Goal: Find specific page/section: Find specific page/section

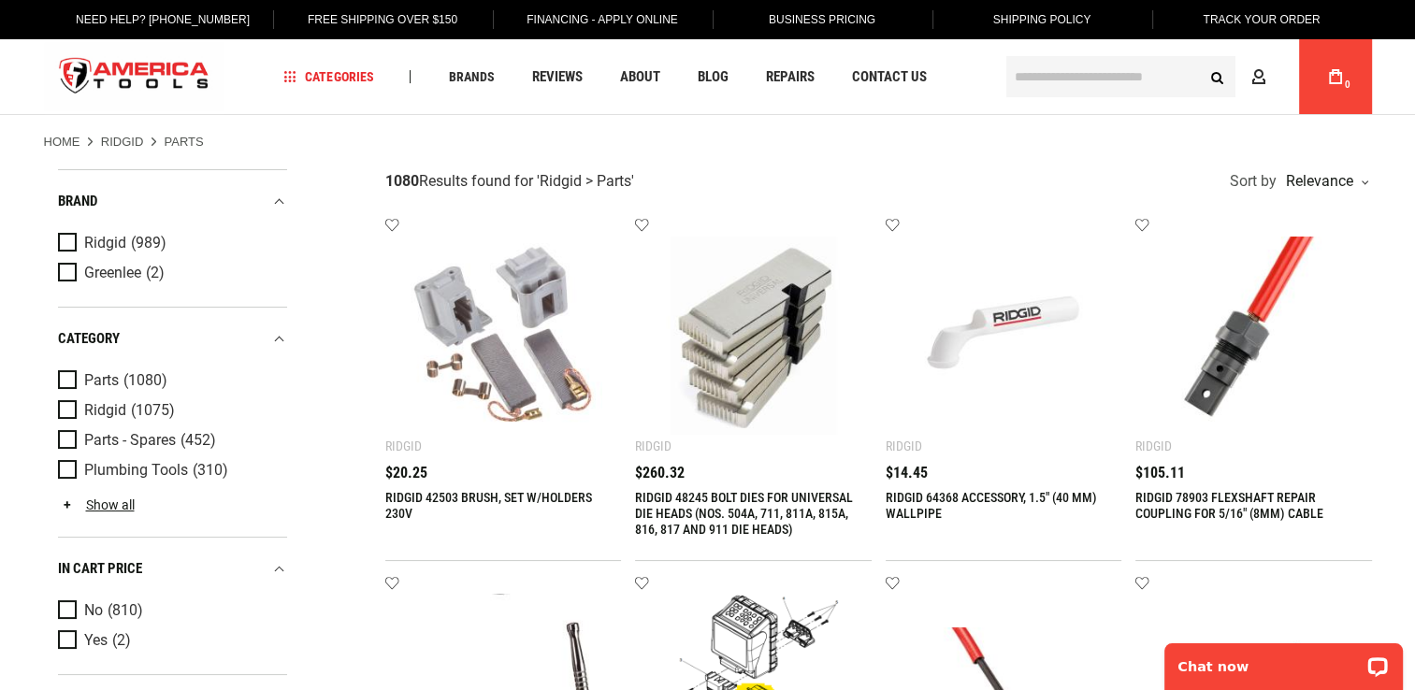
click at [1087, 87] on input "text" at bounding box center [1120, 76] width 229 height 41
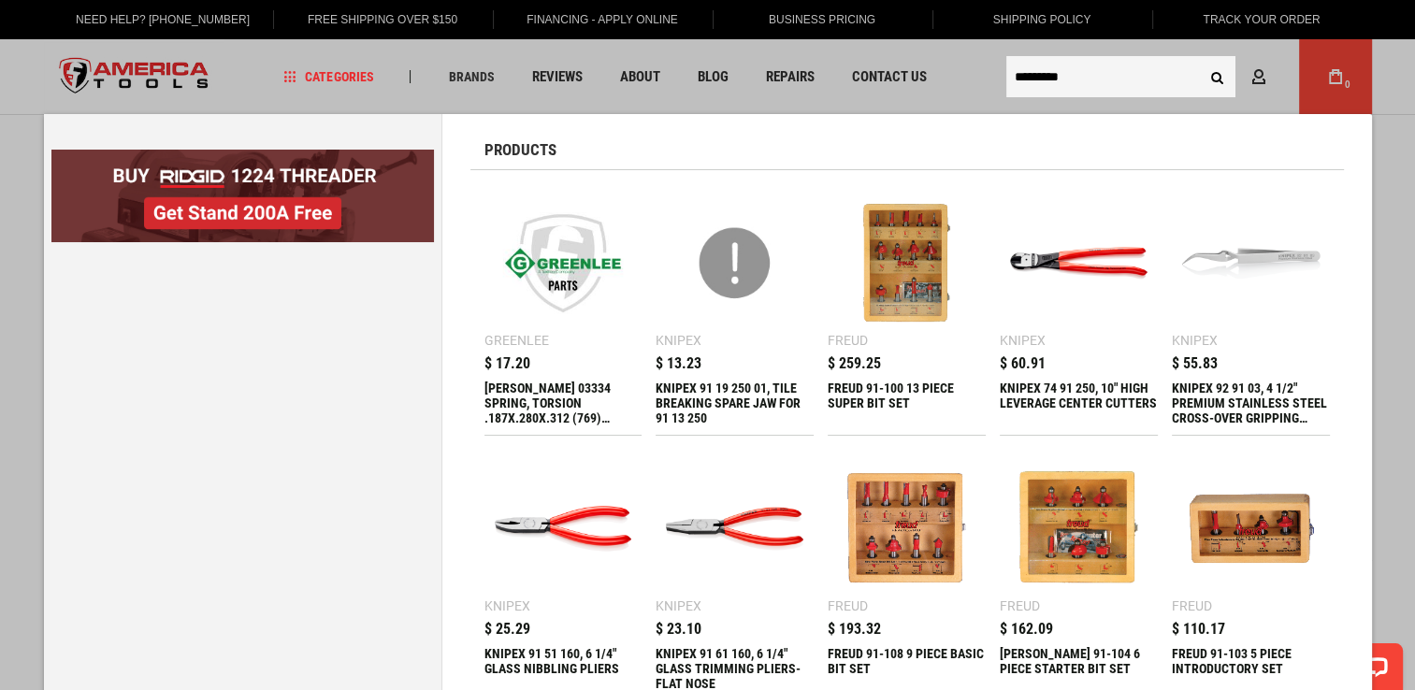
type input "*********"
click at [1200, 59] on button "Search" at bounding box center [1218, 77] width 36 height 36
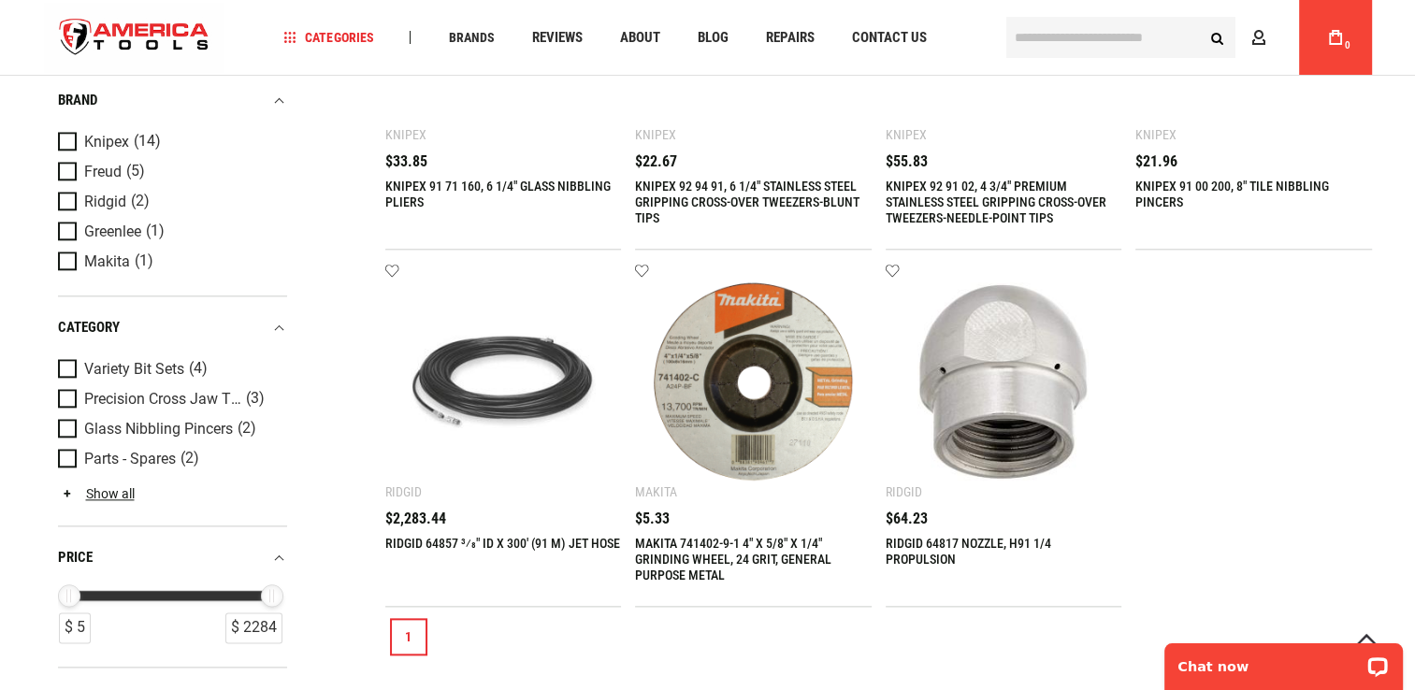
scroll to position [1591, 0]
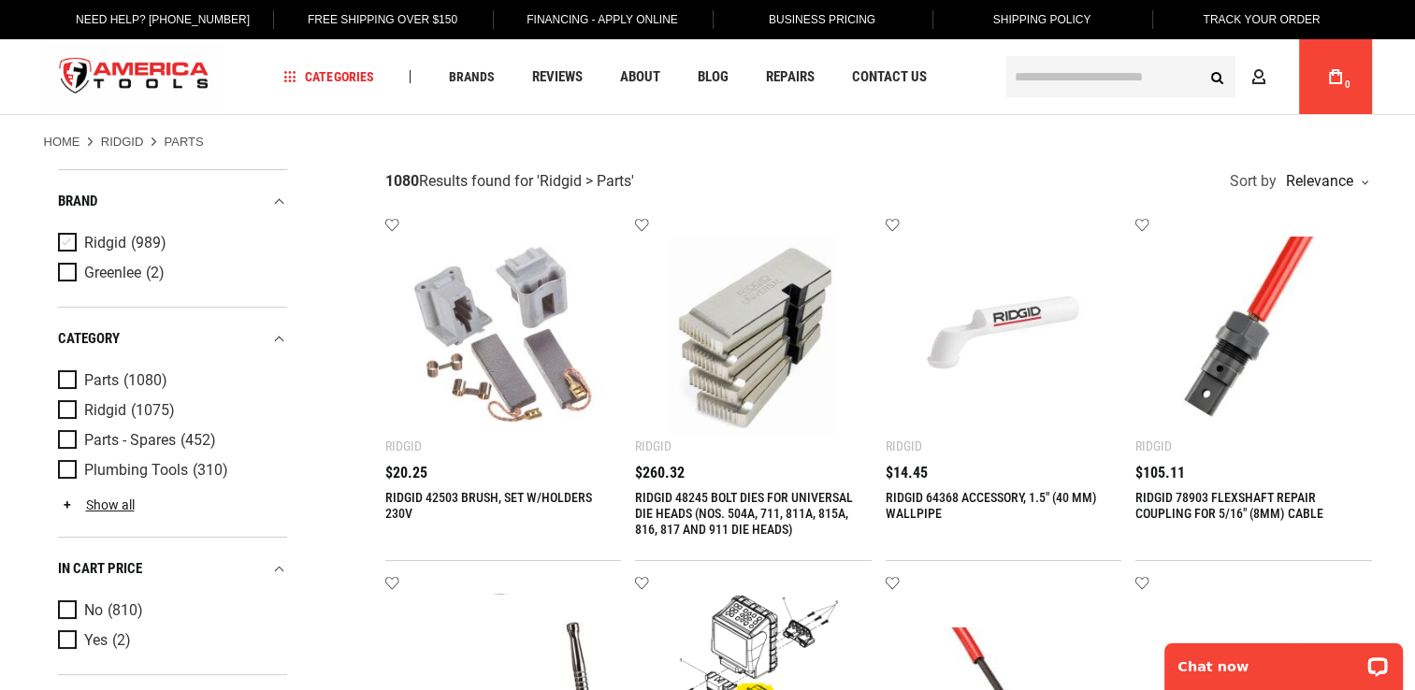
click at [138, 241] on span "(989)" at bounding box center [149, 244] width 36 height 16
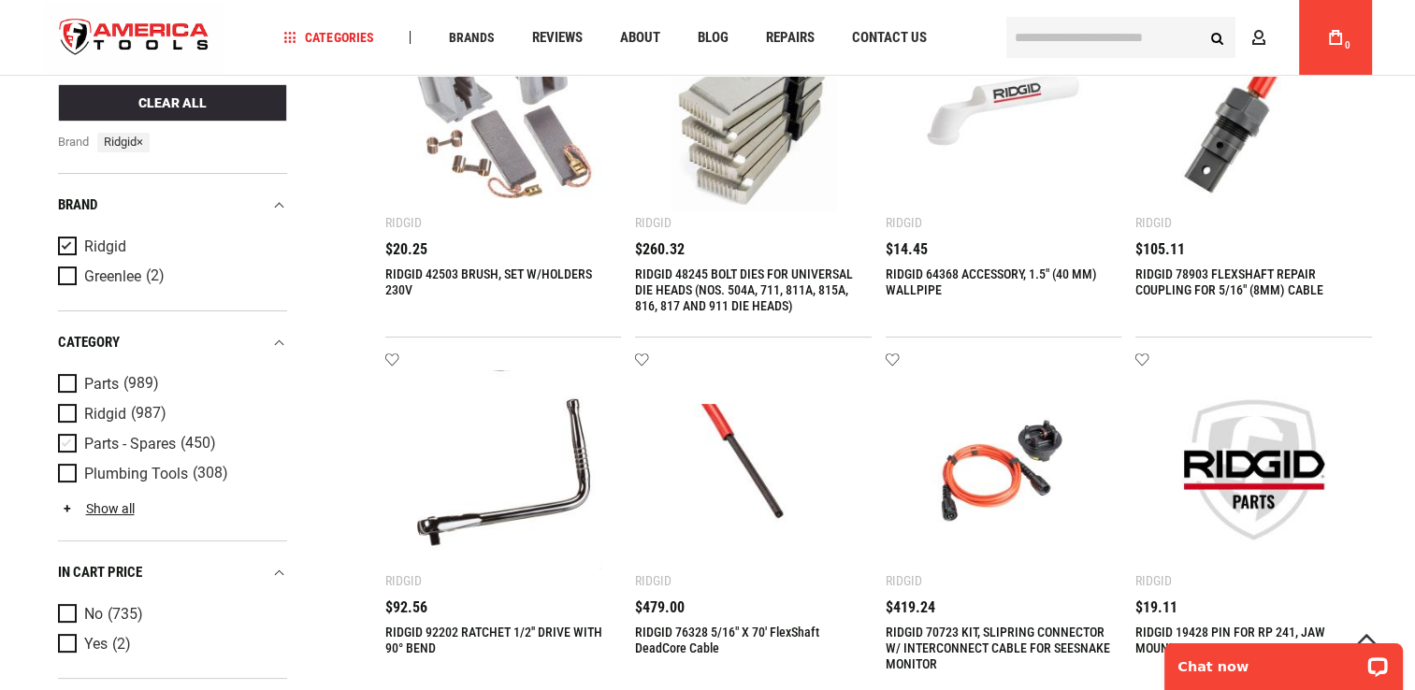
scroll to position [281, 0]
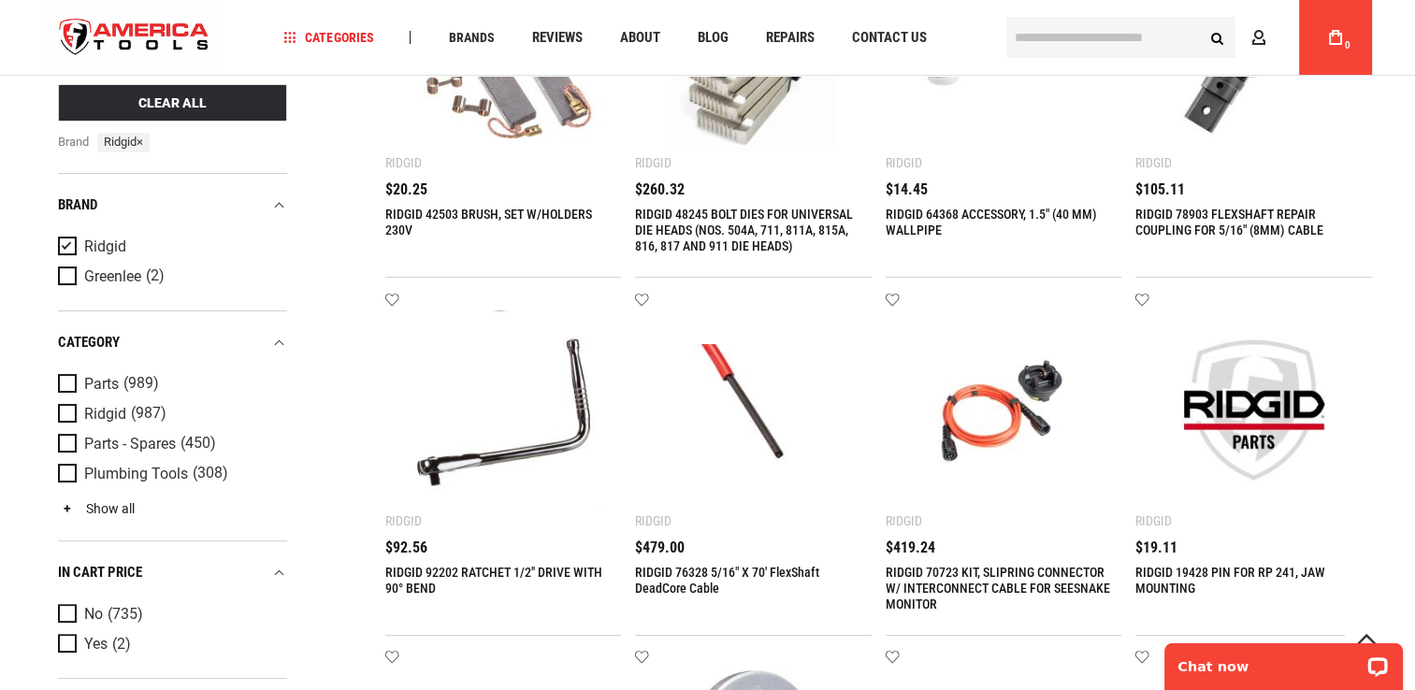
click at [123, 511] on link "Show all" at bounding box center [96, 508] width 77 height 15
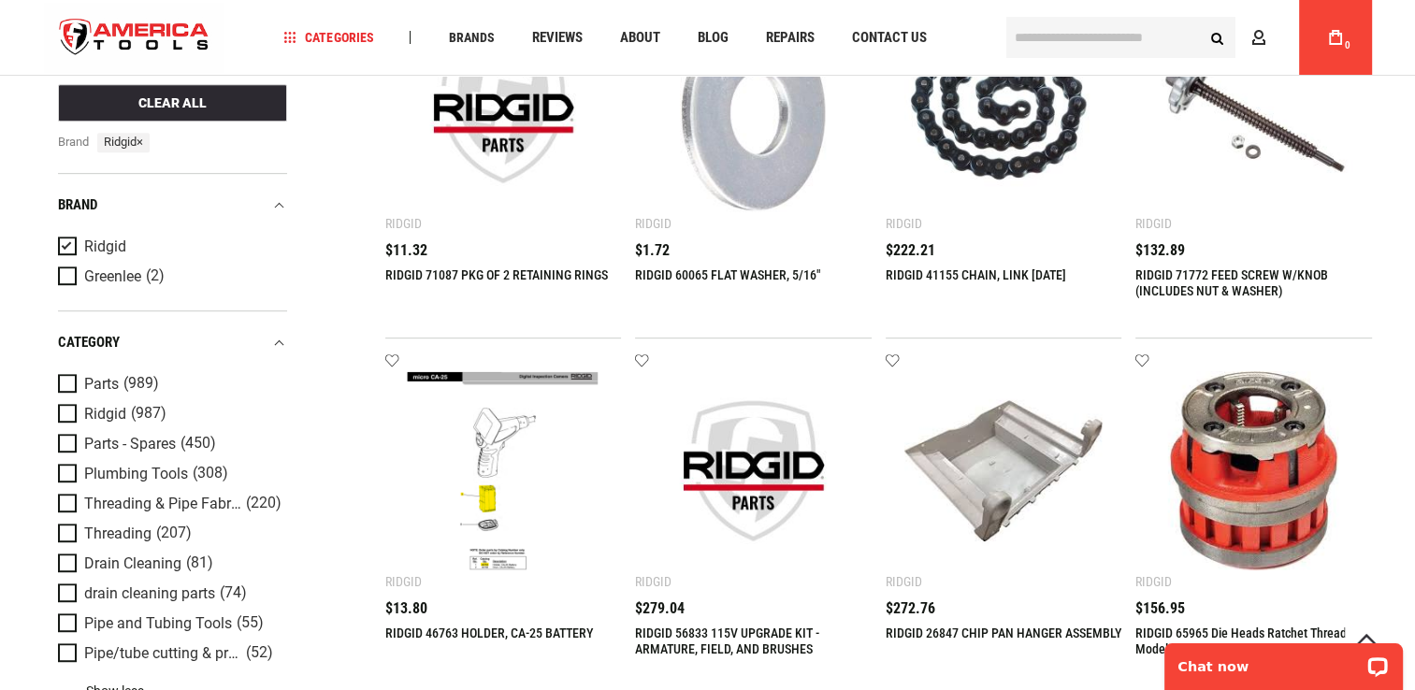
scroll to position [561, 0]
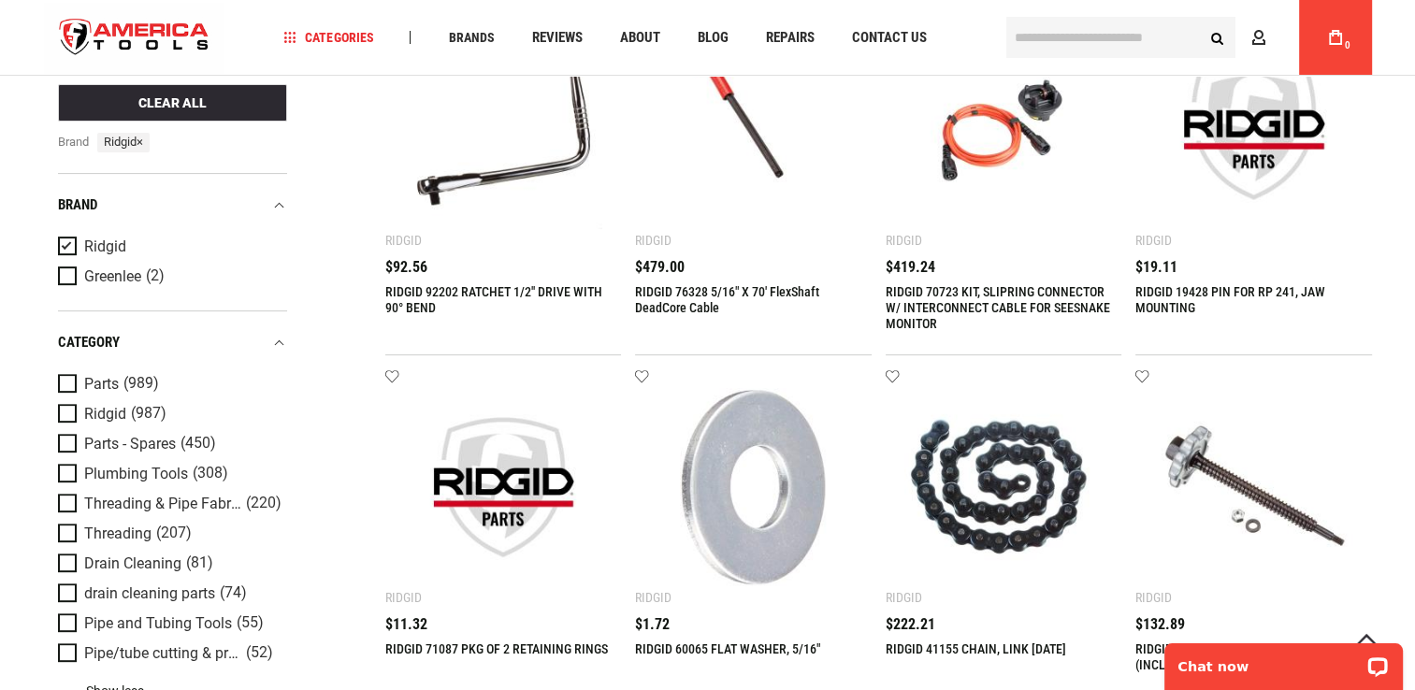
click at [277, 344] on div "category" at bounding box center [172, 342] width 229 height 25
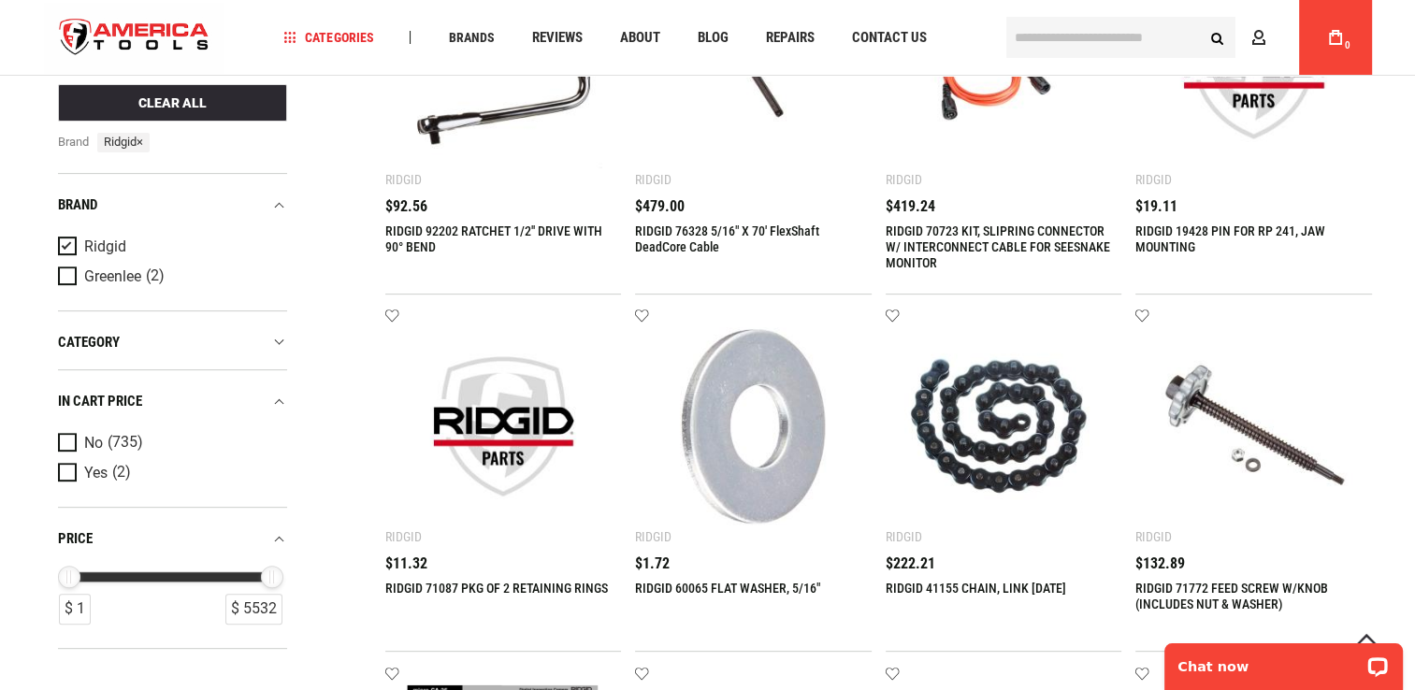
scroll to position [655, 0]
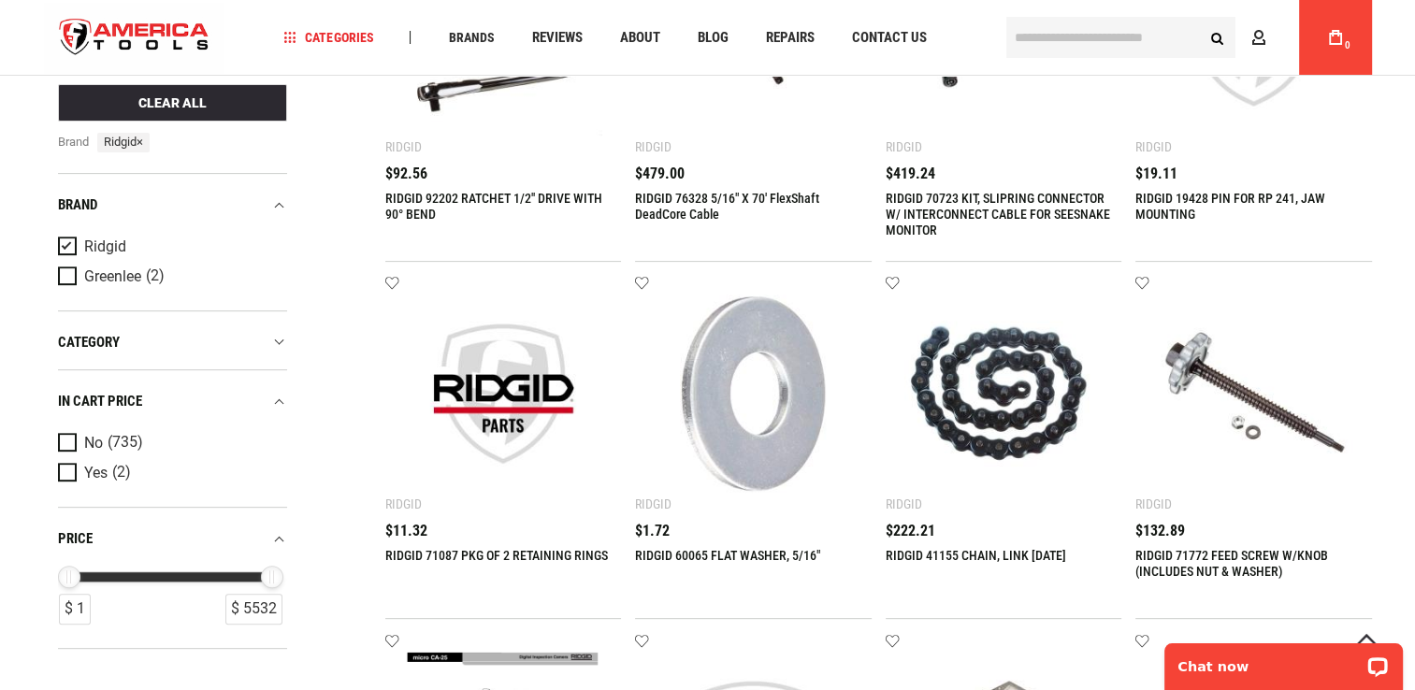
click at [224, 661] on div "Refine & sort Clear All Brand Ridgid × Sort by Relevance Relevance Lowest Price…" at bounding box center [708, 632] width 1328 height 2241
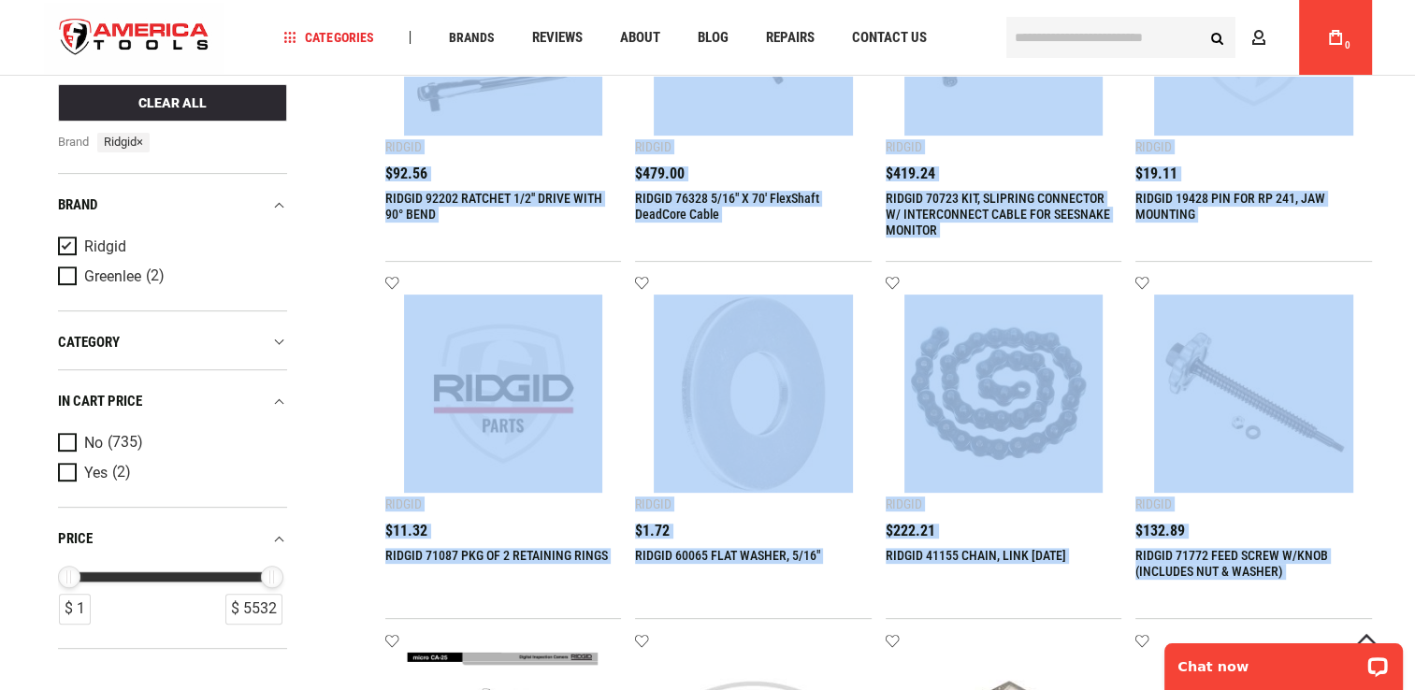
drag, startPoint x: 224, startPoint y: 661, endPoint x: 232, endPoint y: 641, distance: 21.0
click at [232, 641] on div "Refine & sort Clear All Brand Ridgid × Sort by Relevance Relevance Lowest Price…" at bounding box center [708, 632] width 1328 height 2241
drag, startPoint x: 232, startPoint y: 641, endPoint x: 247, endPoint y: 642, distance: 15.0
click at [252, 657] on div "Refine & sort Clear All Brand Ridgid × Sort by Relevance Relevance Lowest Price…" at bounding box center [708, 632] width 1328 height 2241
click at [318, 425] on div "Refine & sort Clear All Brand Ridgid × Sort by Relevance Relevance Lowest Price…" at bounding box center [708, 632] width 1328 height 2241
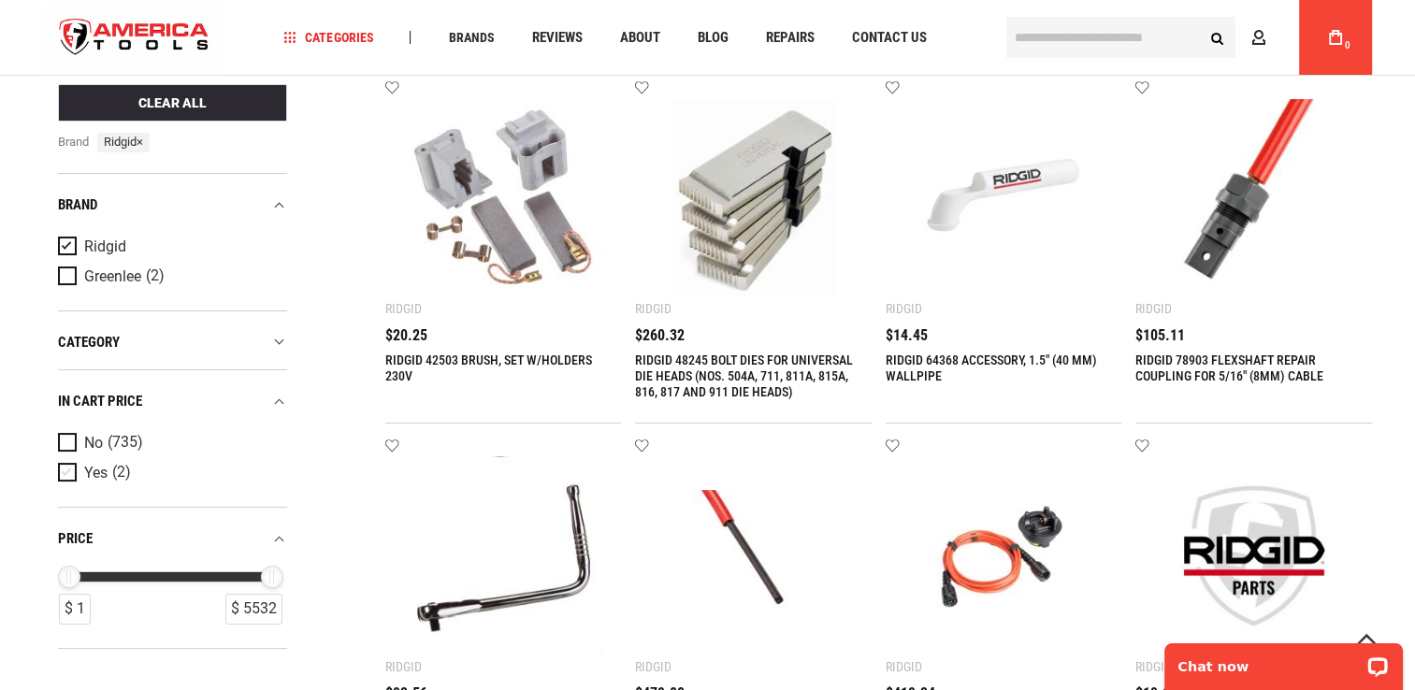
scroll to position [94, 0]
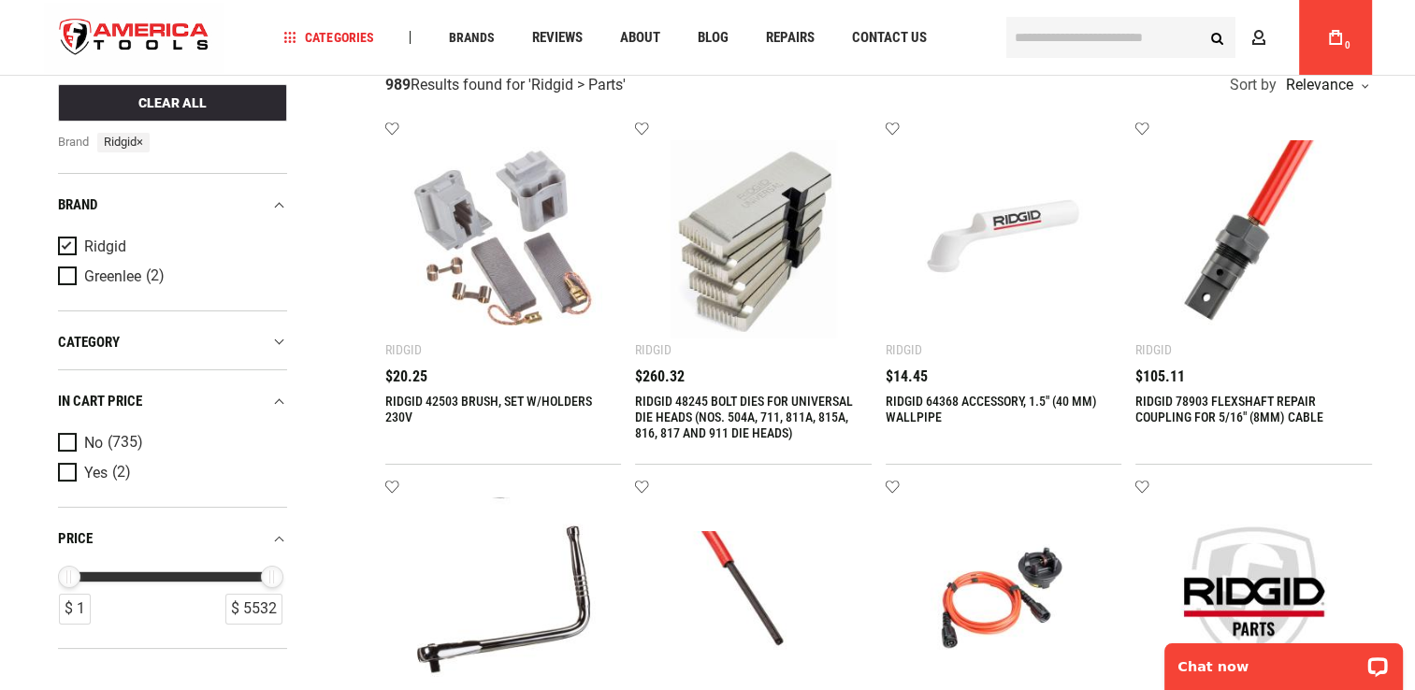
click at [275, 350] on div "category" at bounding box center [172, 342] width 229 height 25
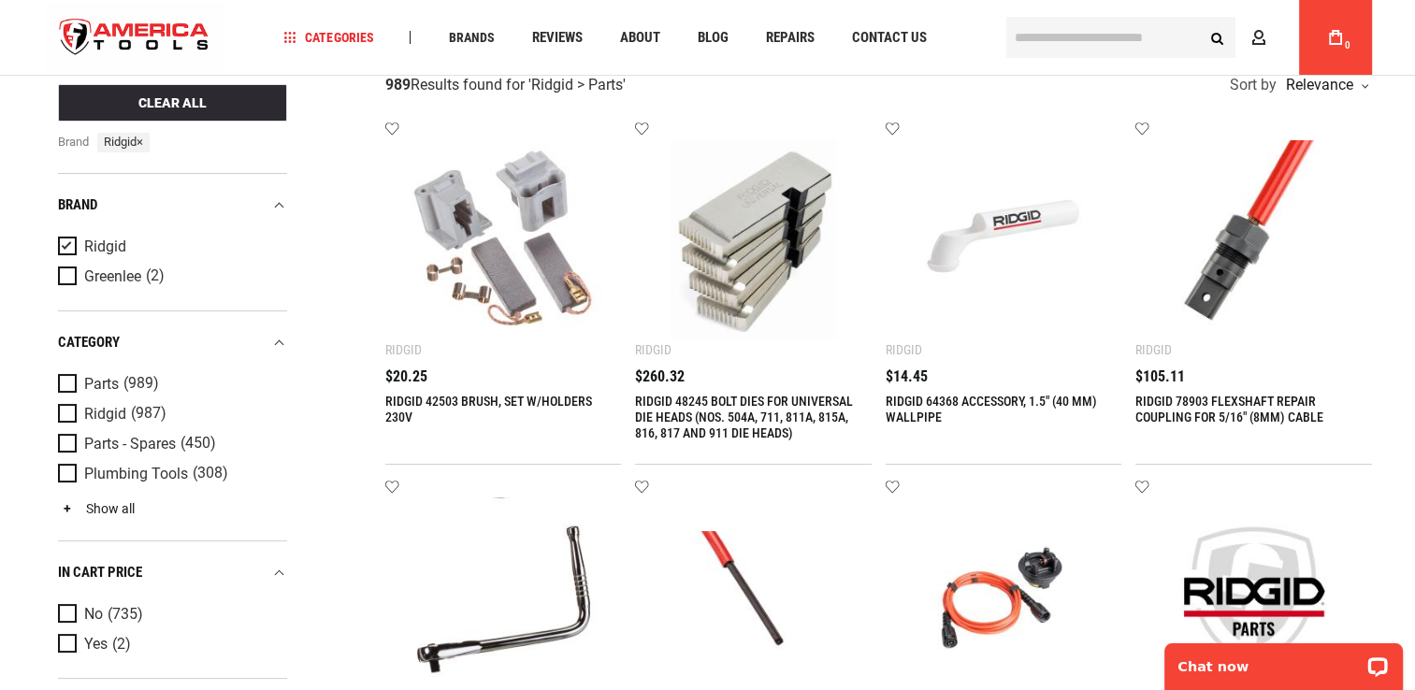
click at [116, 510] on link "Show all" at bounding box center [96, 508] width 77 height 15
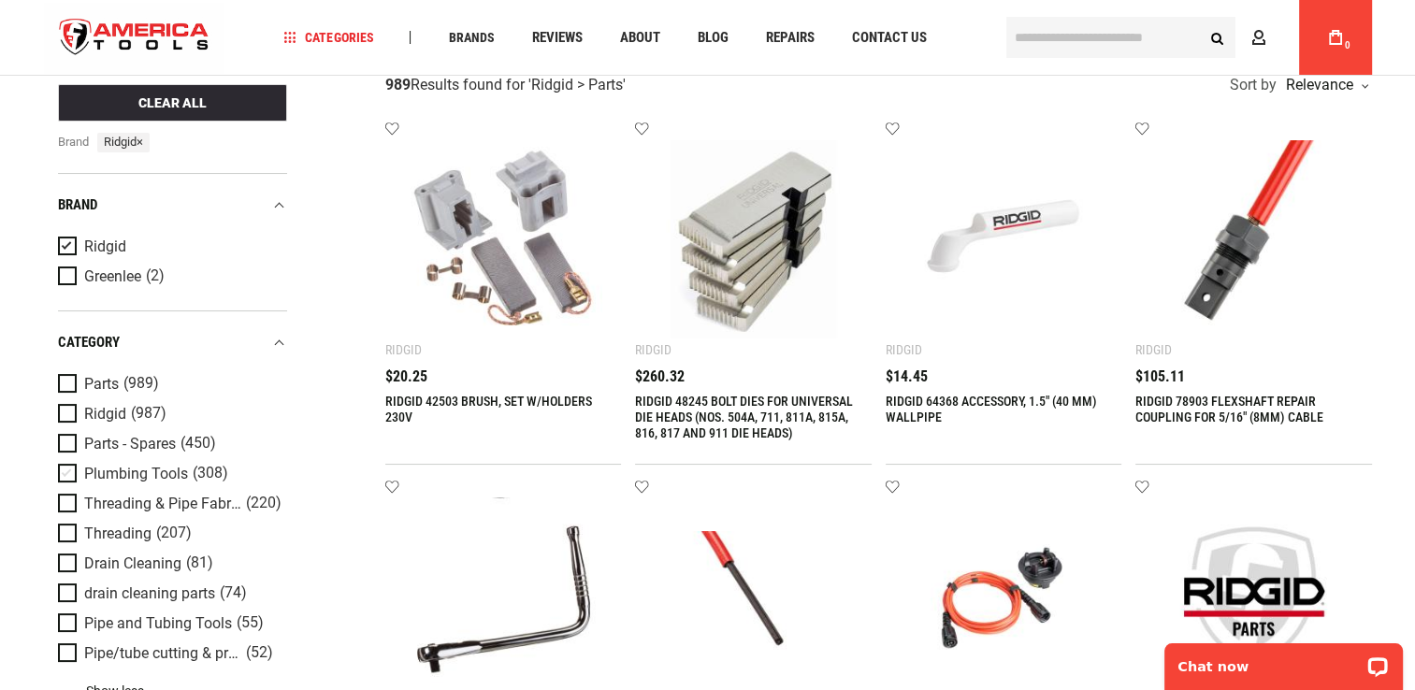
click at [150, 569] on span "Drain Cleaning" at bounding box center [132, 563] width 97 height 17
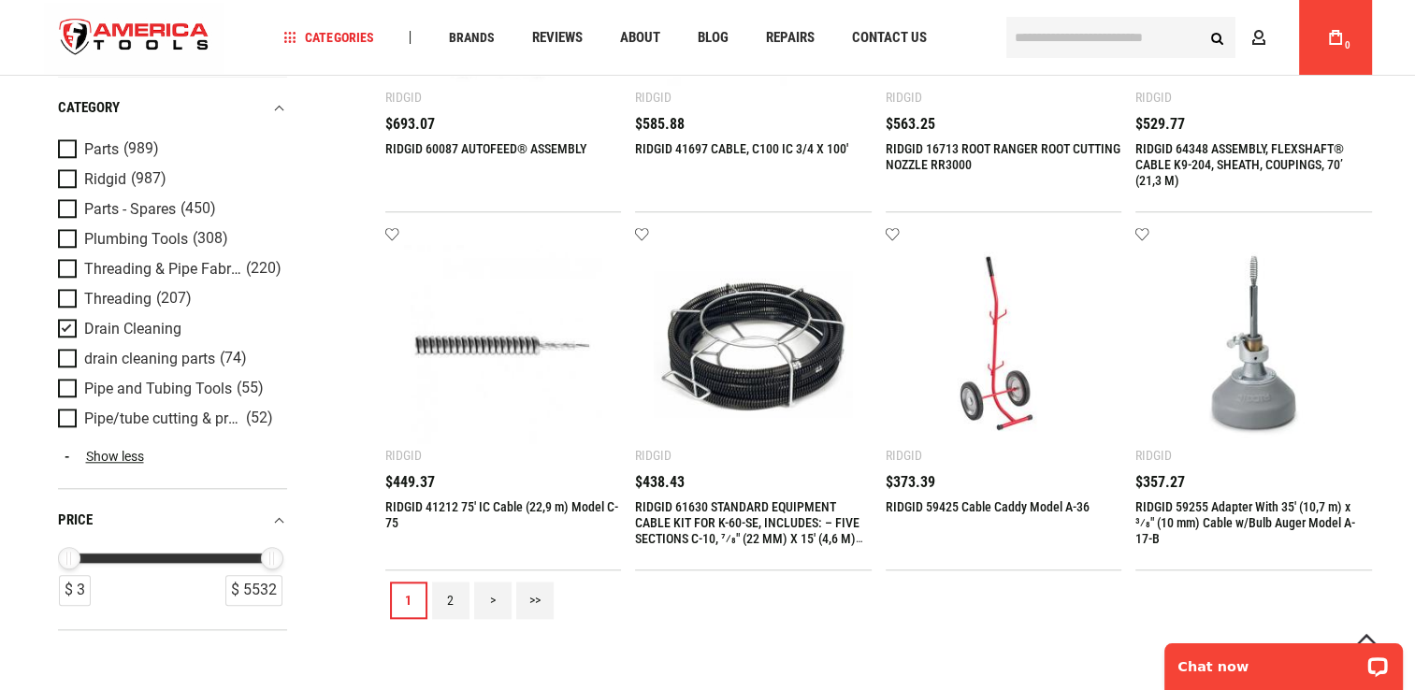
scroll to position [2151, 0]
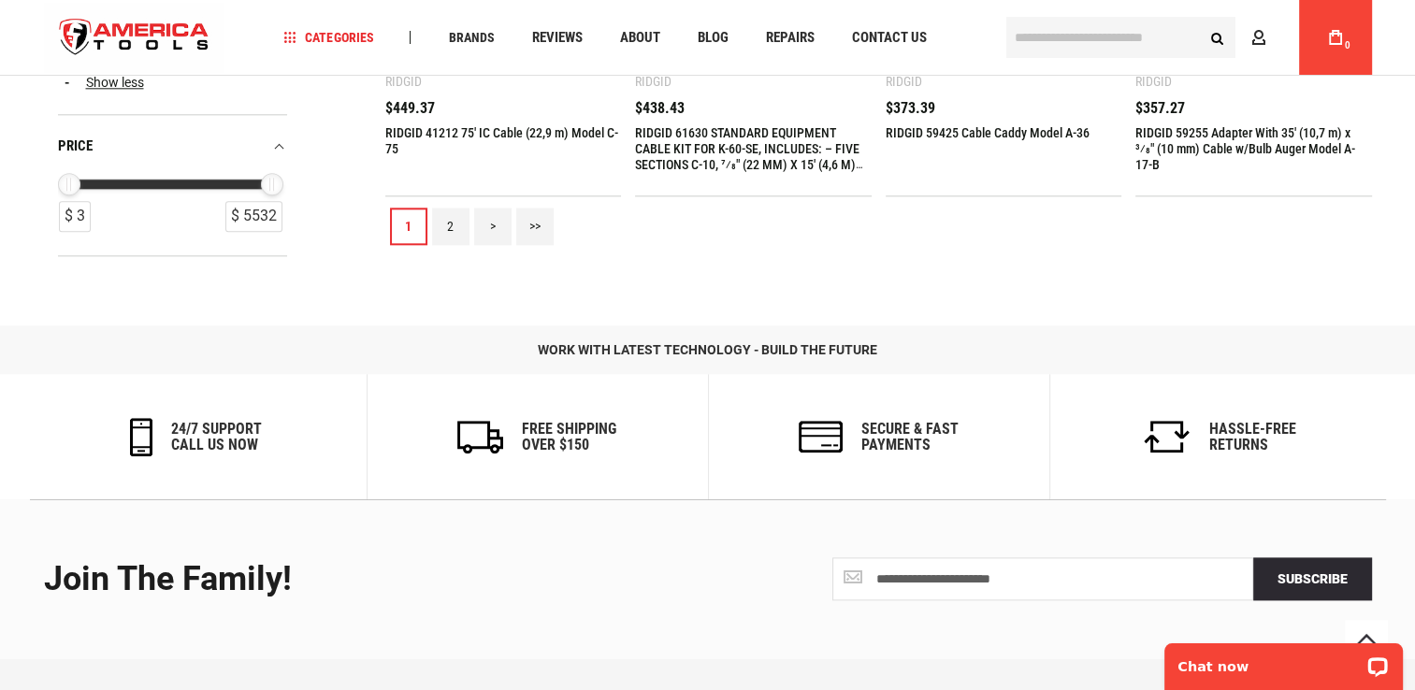
click at [453, 240] on link "2" at bounding box center [450, 226] width 37 height 37
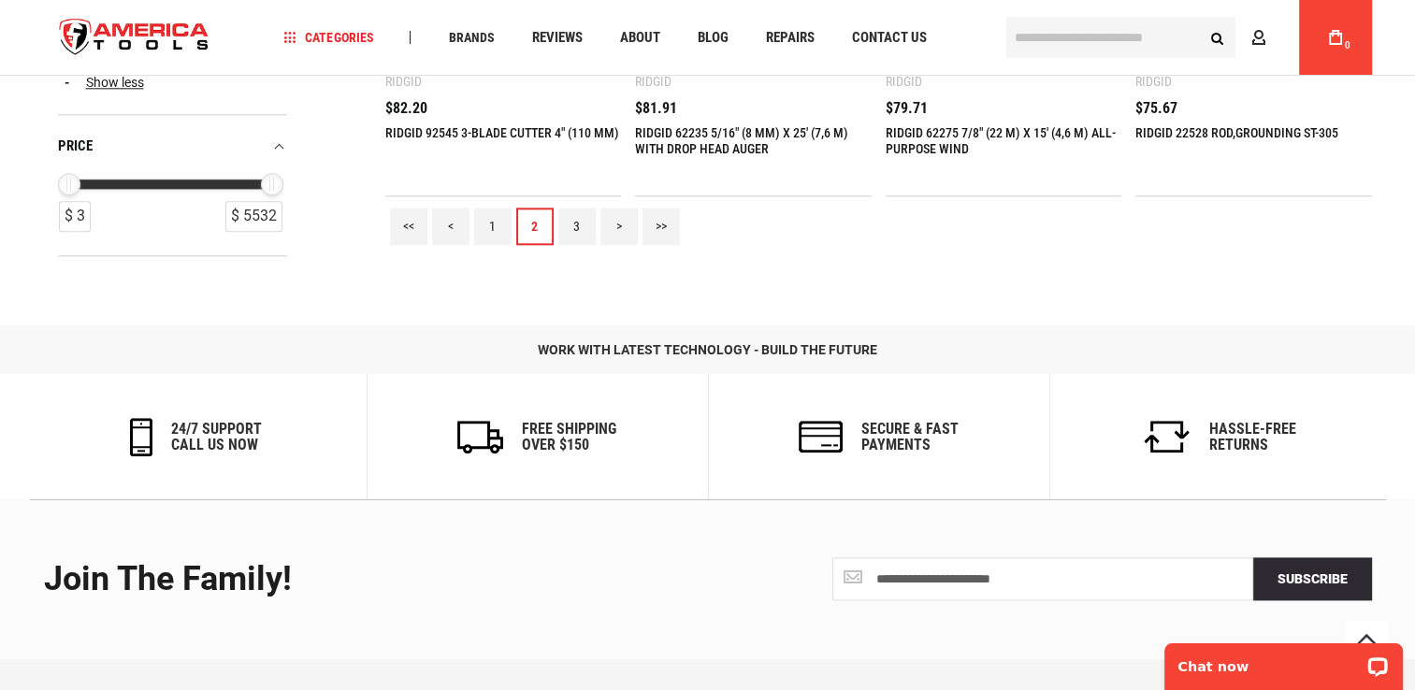
click at [579, 234] on link "3" at bounding box center [576, 226] width 37 height 37
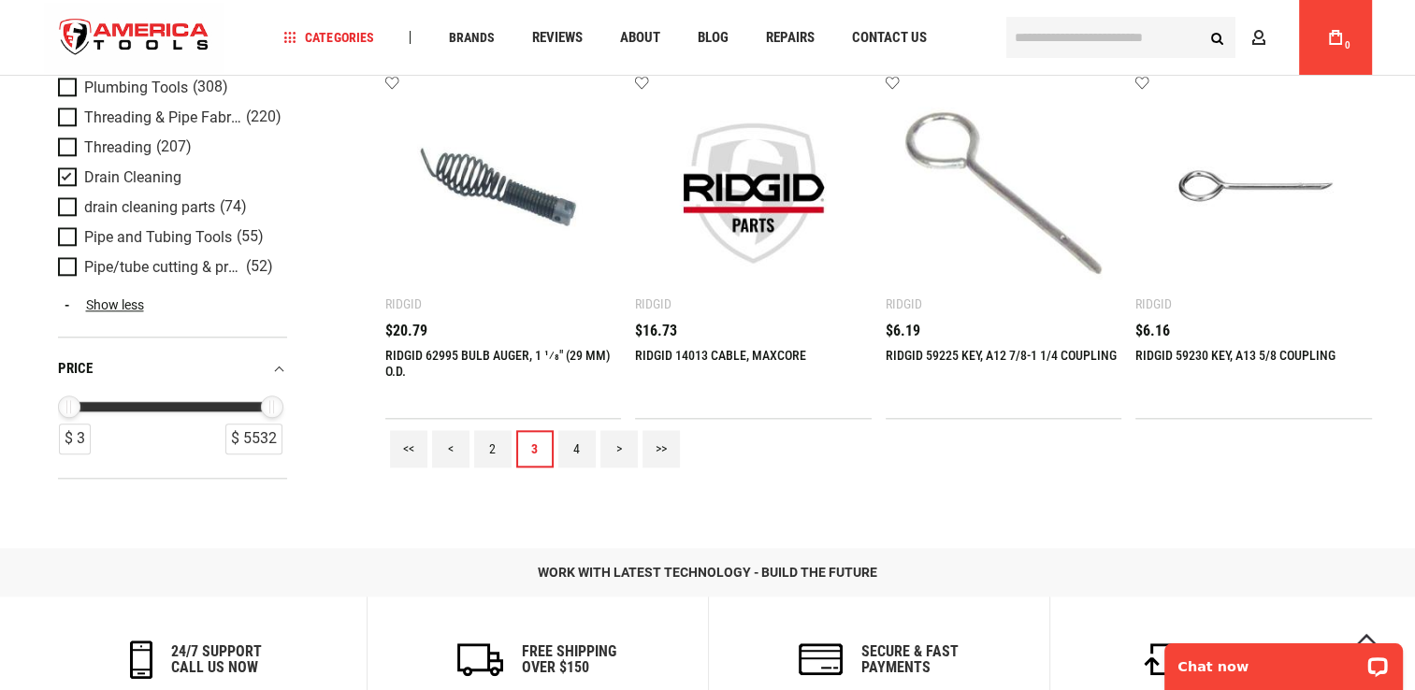
scroll to position [1926, 0]
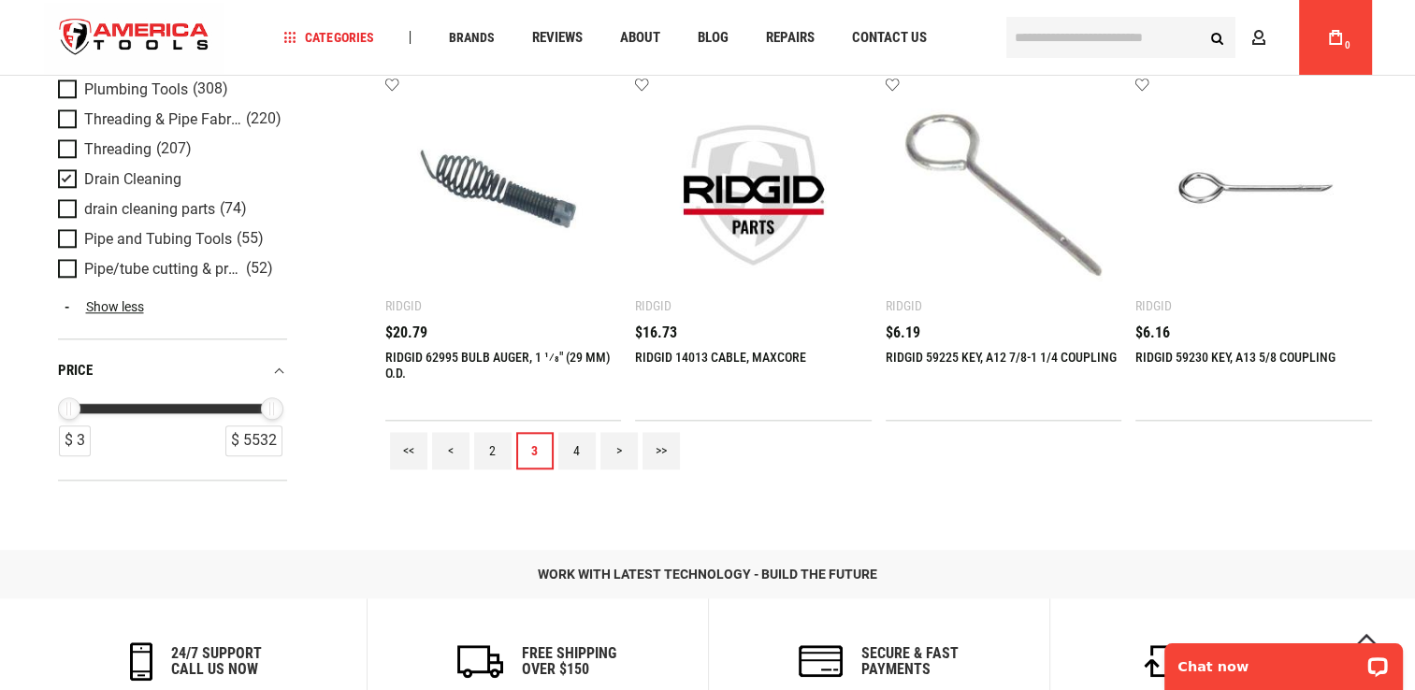
click at [569, 457] on link "4" at bounding box center [576, 450] width 37 height 37
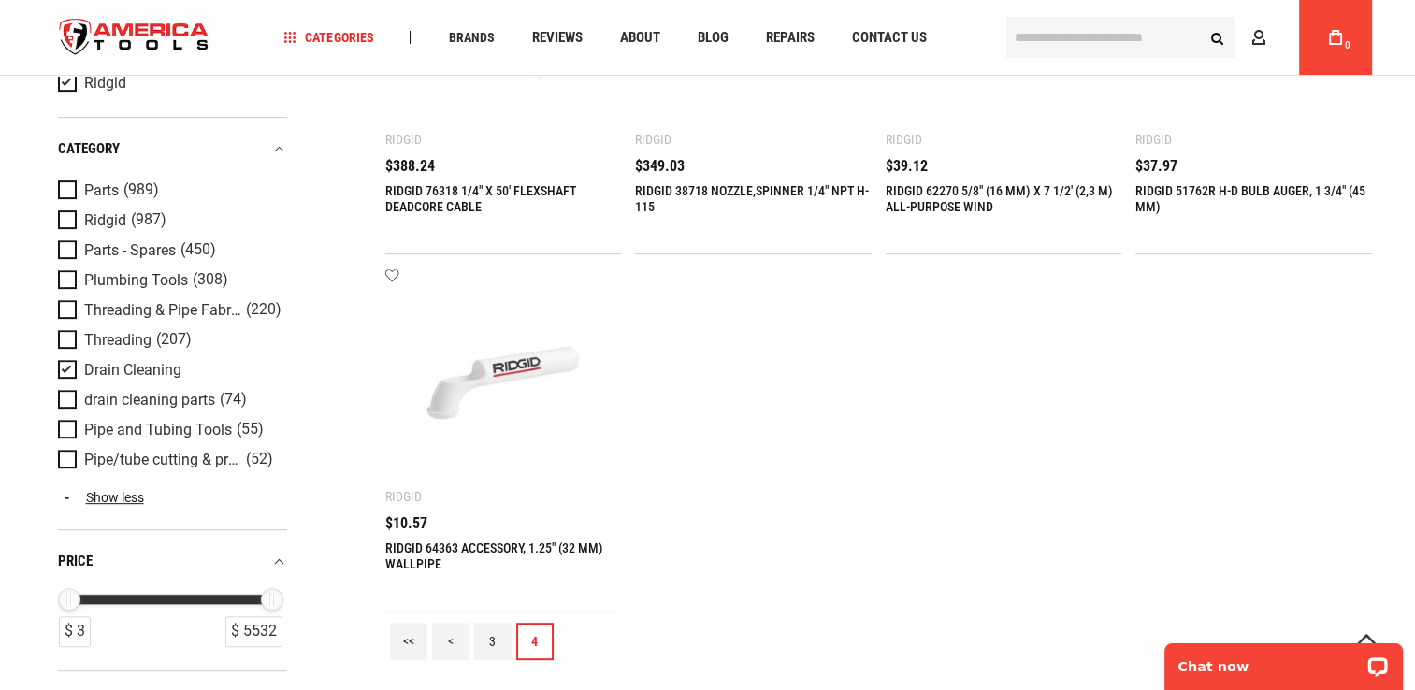
scroll to position [655, 0]
